Goal: Task Accomplishment & Management: Use online tool/utility

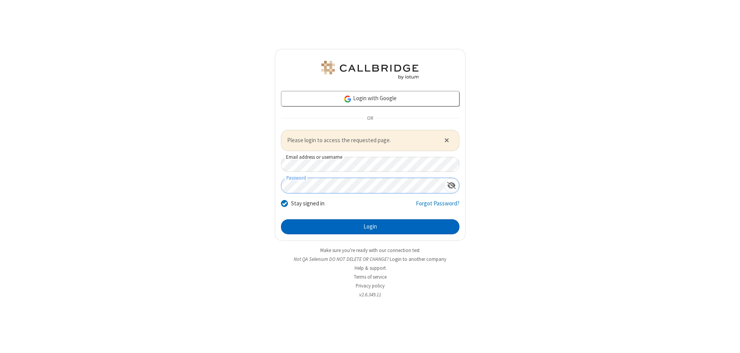
click at [370, 227] on button "Login" at bounding box center [370, 226] width 179 height 15
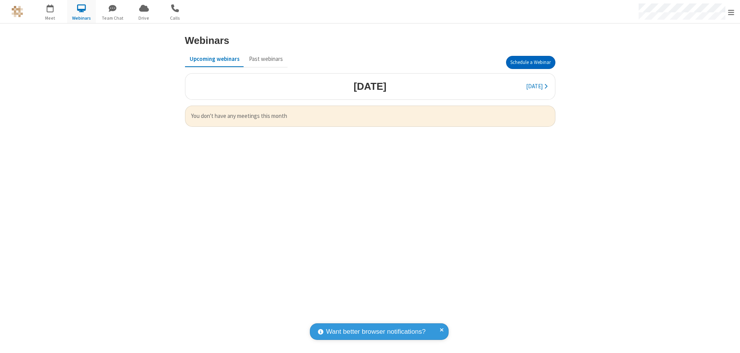
click at [531, 62] on button "Schedule a Webinar" at bounding box center [530, 62] width 49 height 13
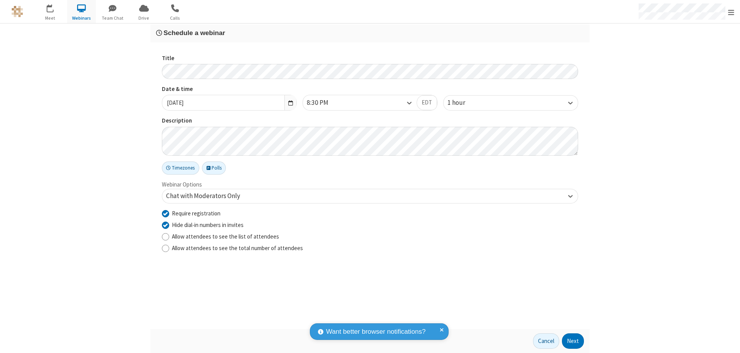
click at [165, 213] on input "Require registration" at bounding box center [165, 213] width 7 height 8
checkbox input "false"
click at [573, 341] on button "Next" at bounding box center [573, 341] width 22 height 15
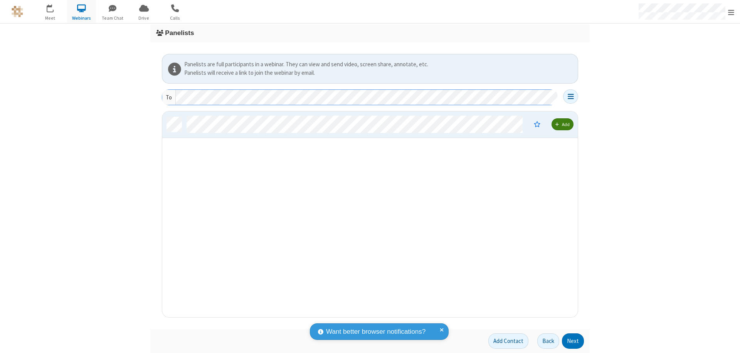
scroll to position [200, 410]
click at [573, 341] on button "Next" at bounding box center [573, 341] width 22 height 15
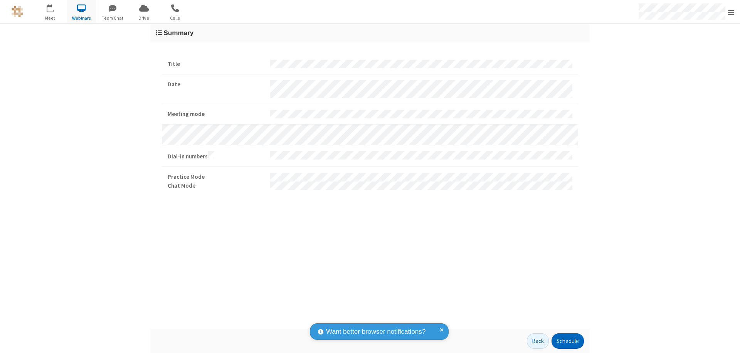
click at [568, 341] on button "Schedule" at bounding box center [568, 341] width 32 height 15
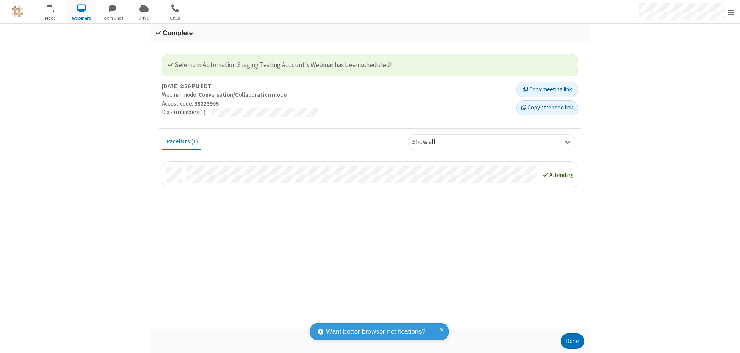
click at [573, 341] on button "Done" at bounding box center [572, 341] width 23 height 15
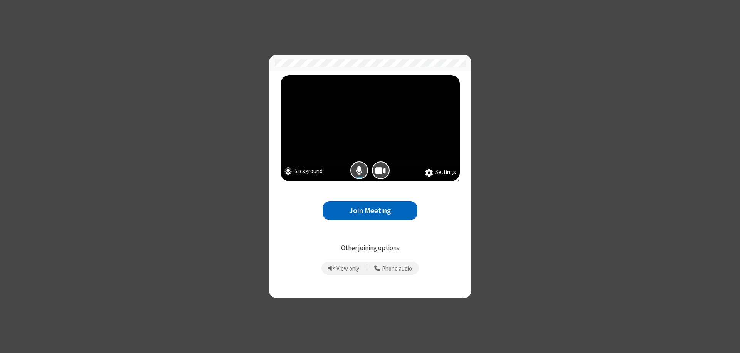
click at [370, 211] on button "Join Meeting" at bounding box center [370, 210] width 95 height 19
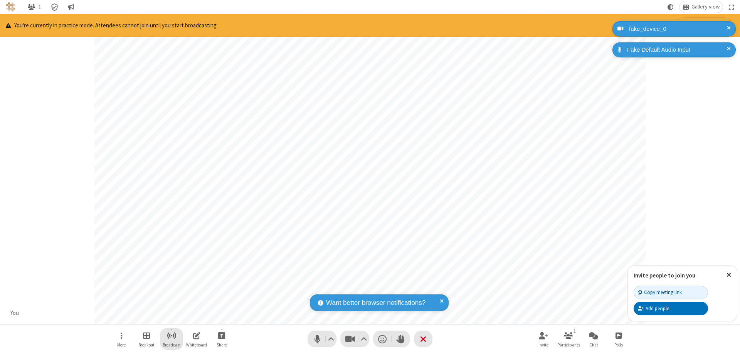
click at [171, 335] on span "Start broadcast" at bounding box center [172, 336] width 10 height 10
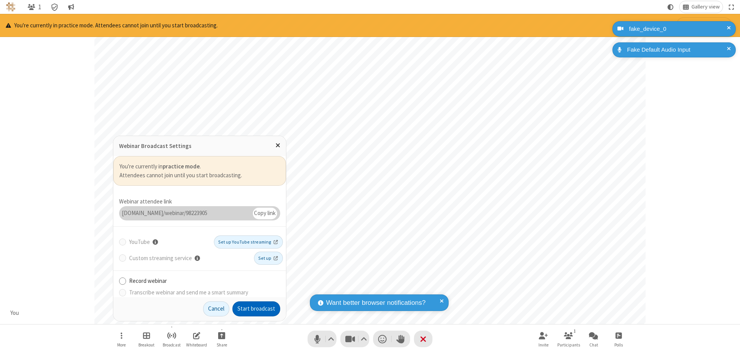
click at [256, 309] on button "Start broadcast" at bounding box center [257, 309] width 48 height 15
